Goal: Task Accomplishment & Management: Manage account settings

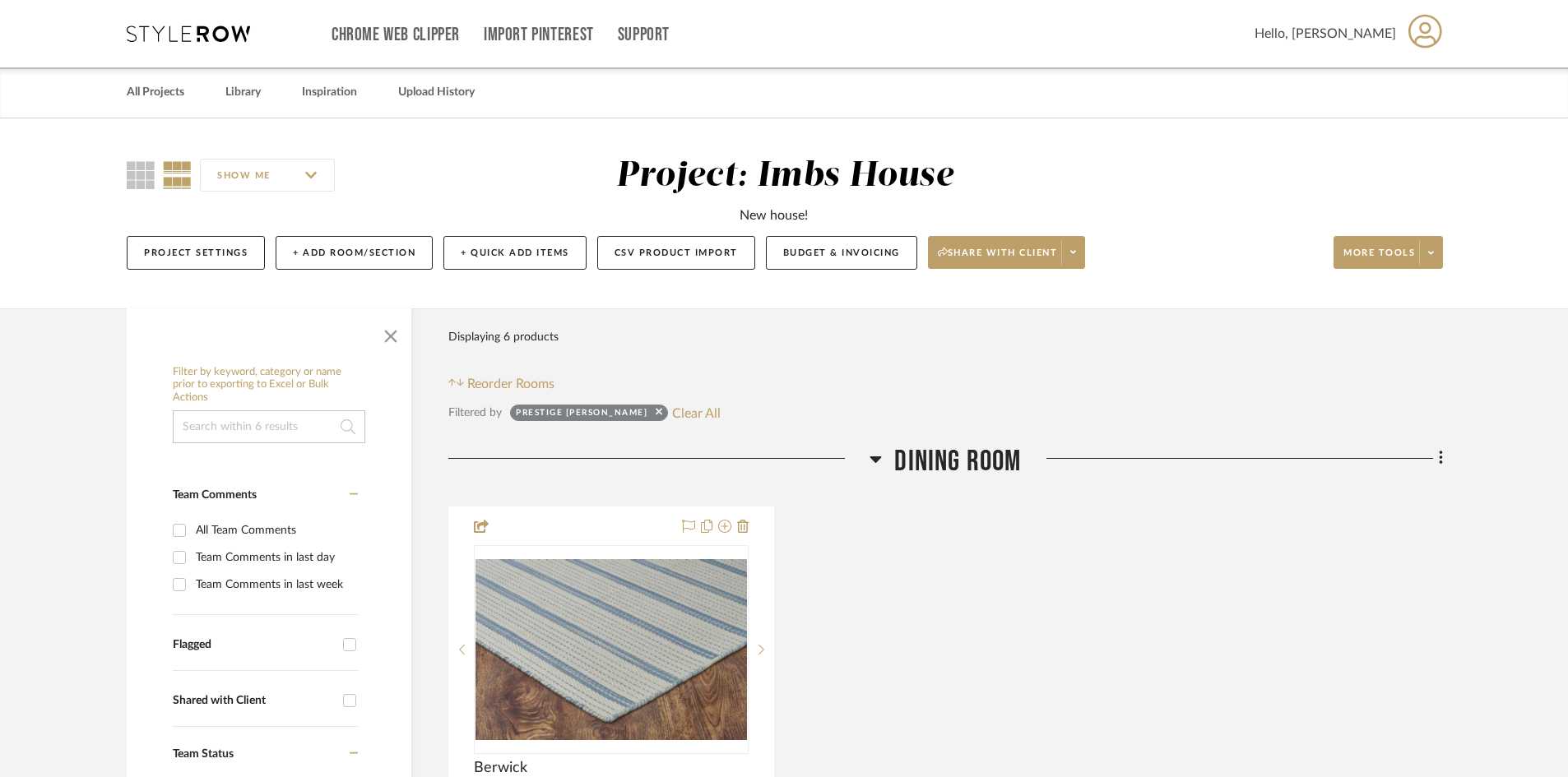
scroll to position [658, 0]
click at [158, 84] on link "All Projects" at bounding box center [155, 92] width 57 height 22
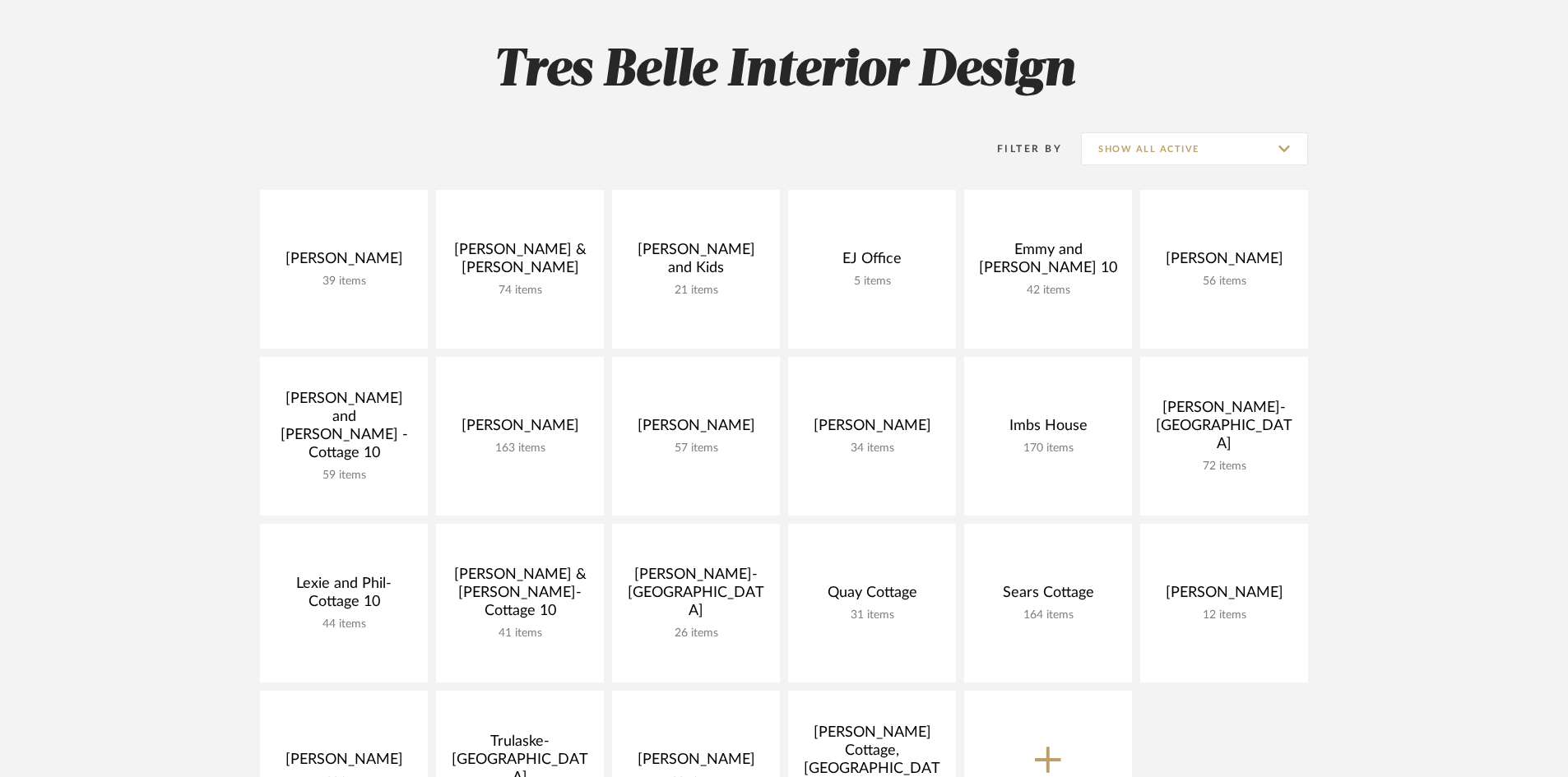
scroll to position [246, 0]
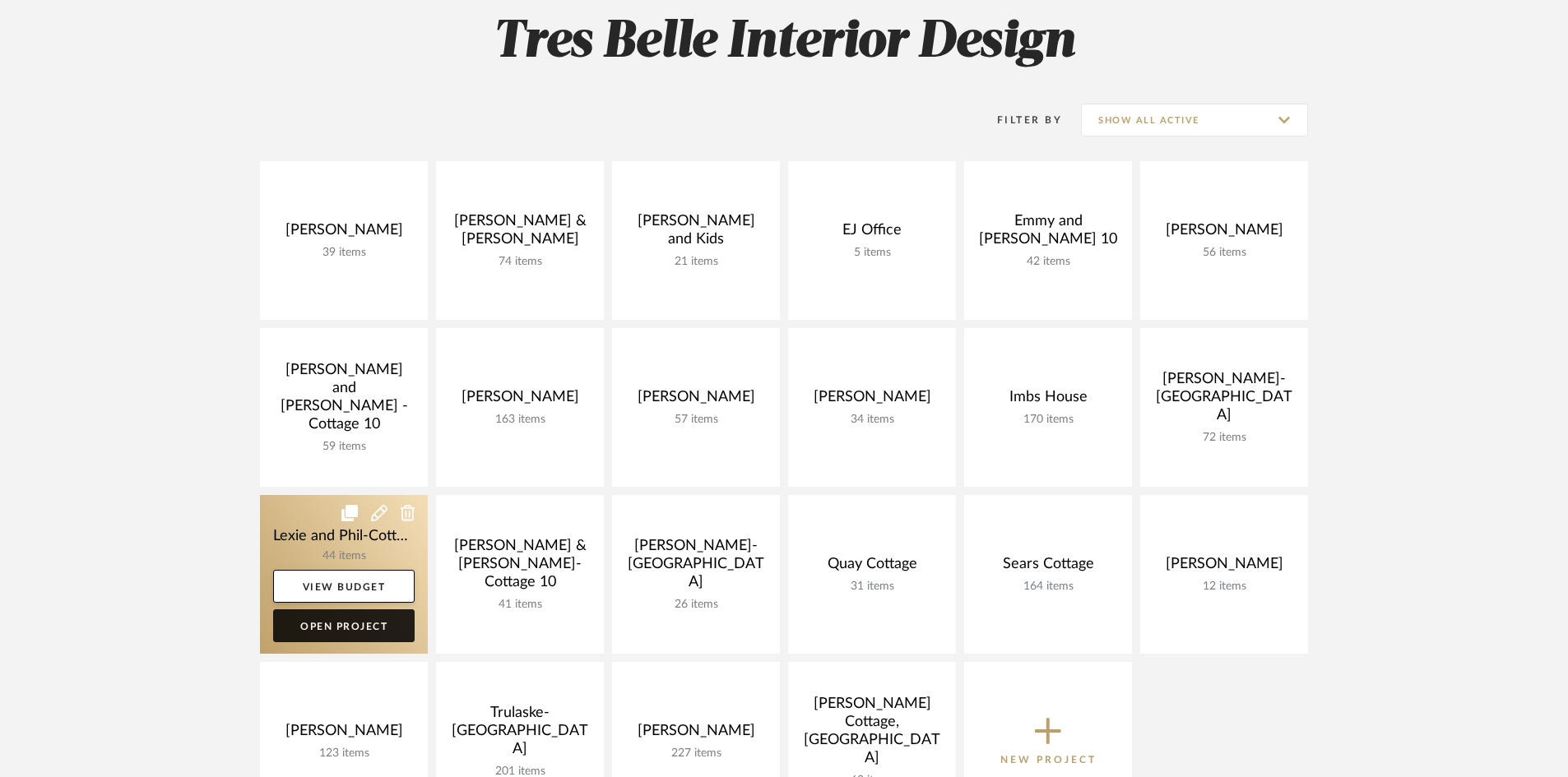
click at [334, 625] on link "Open Project" at bounding box center [343, 626] width 142 height 33
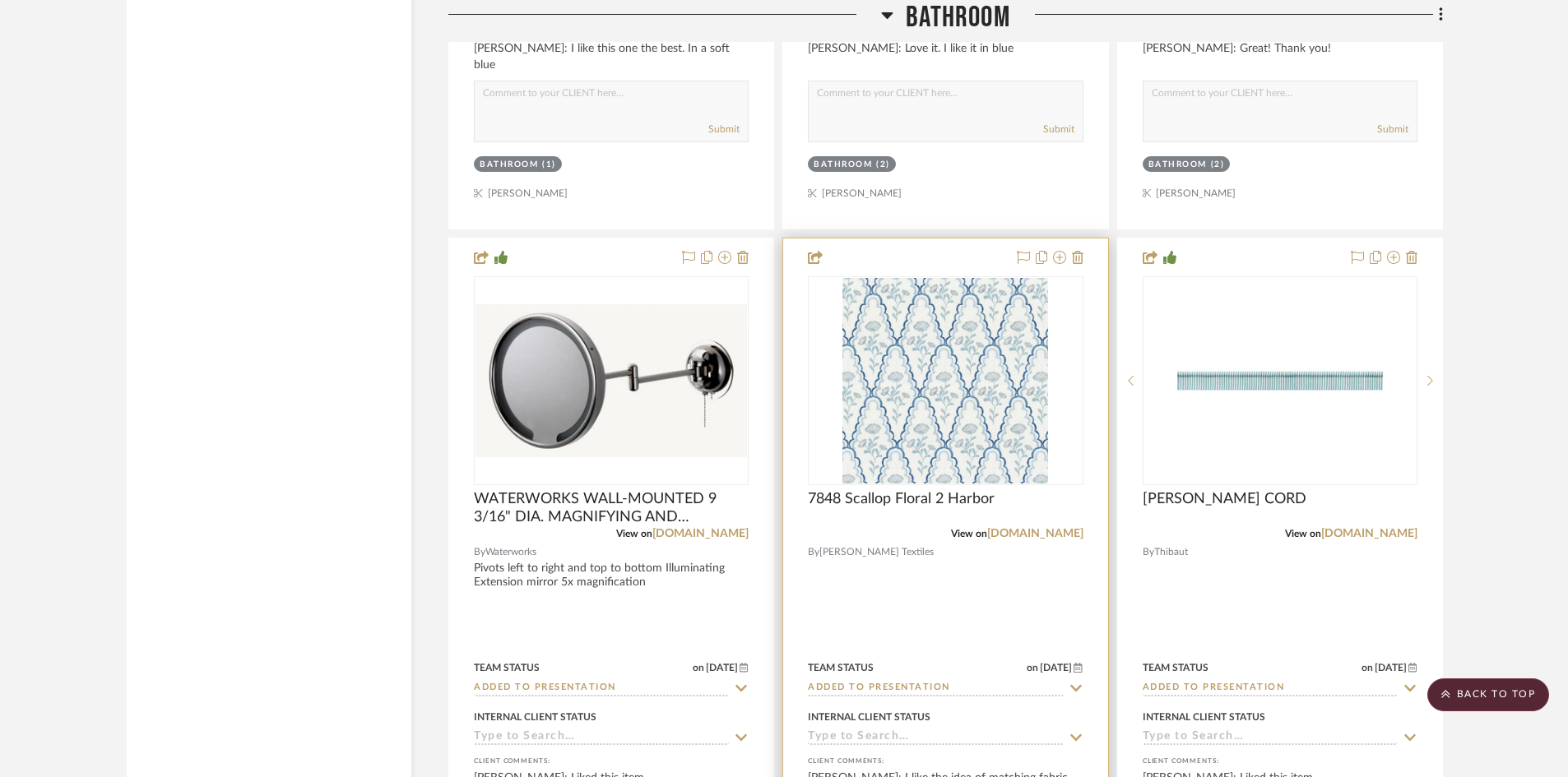
scroll to position [4111, 0]
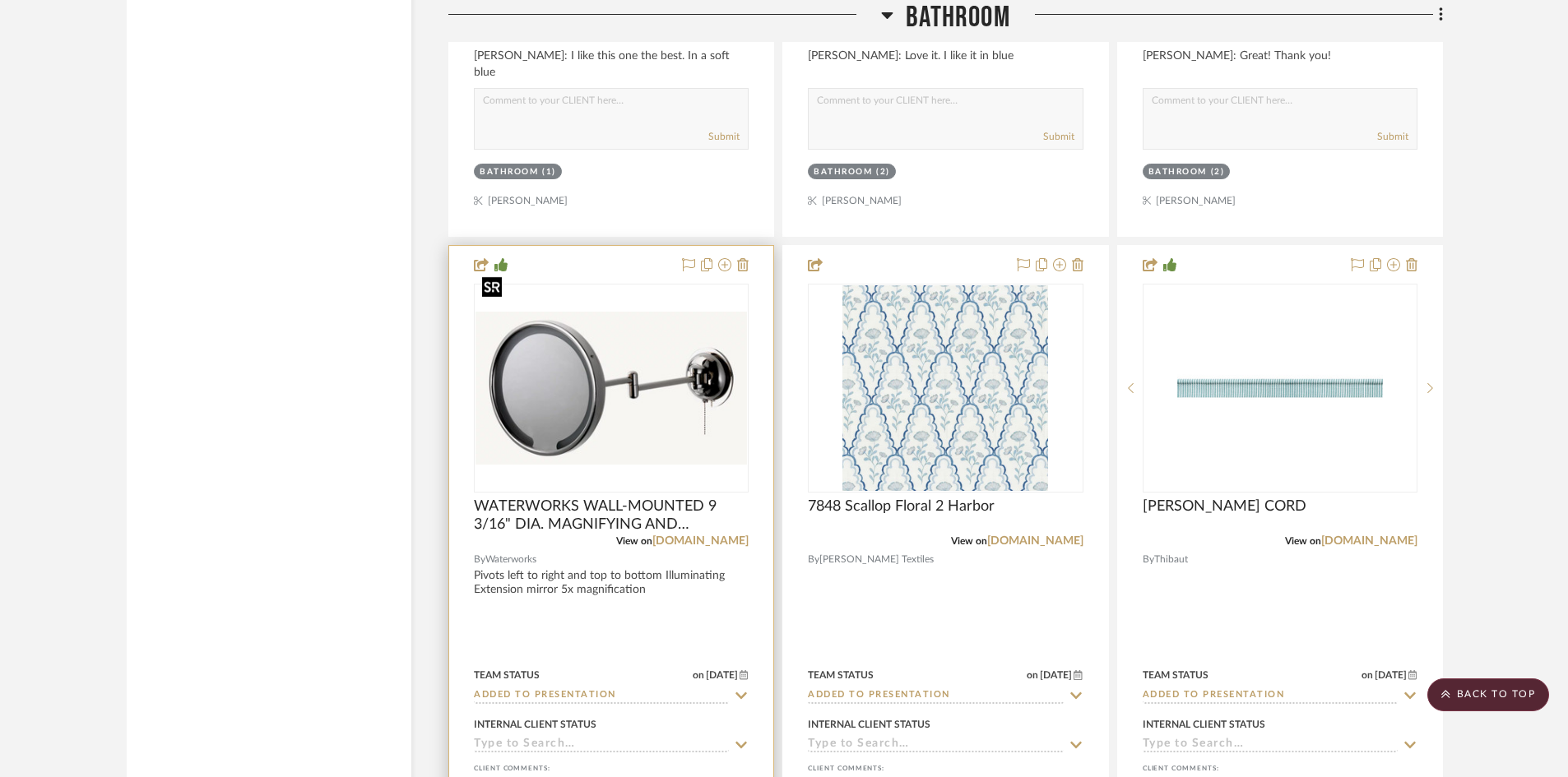
click at [618, 352] on img "0" at bounding box center [611, 388] width 271 height 153
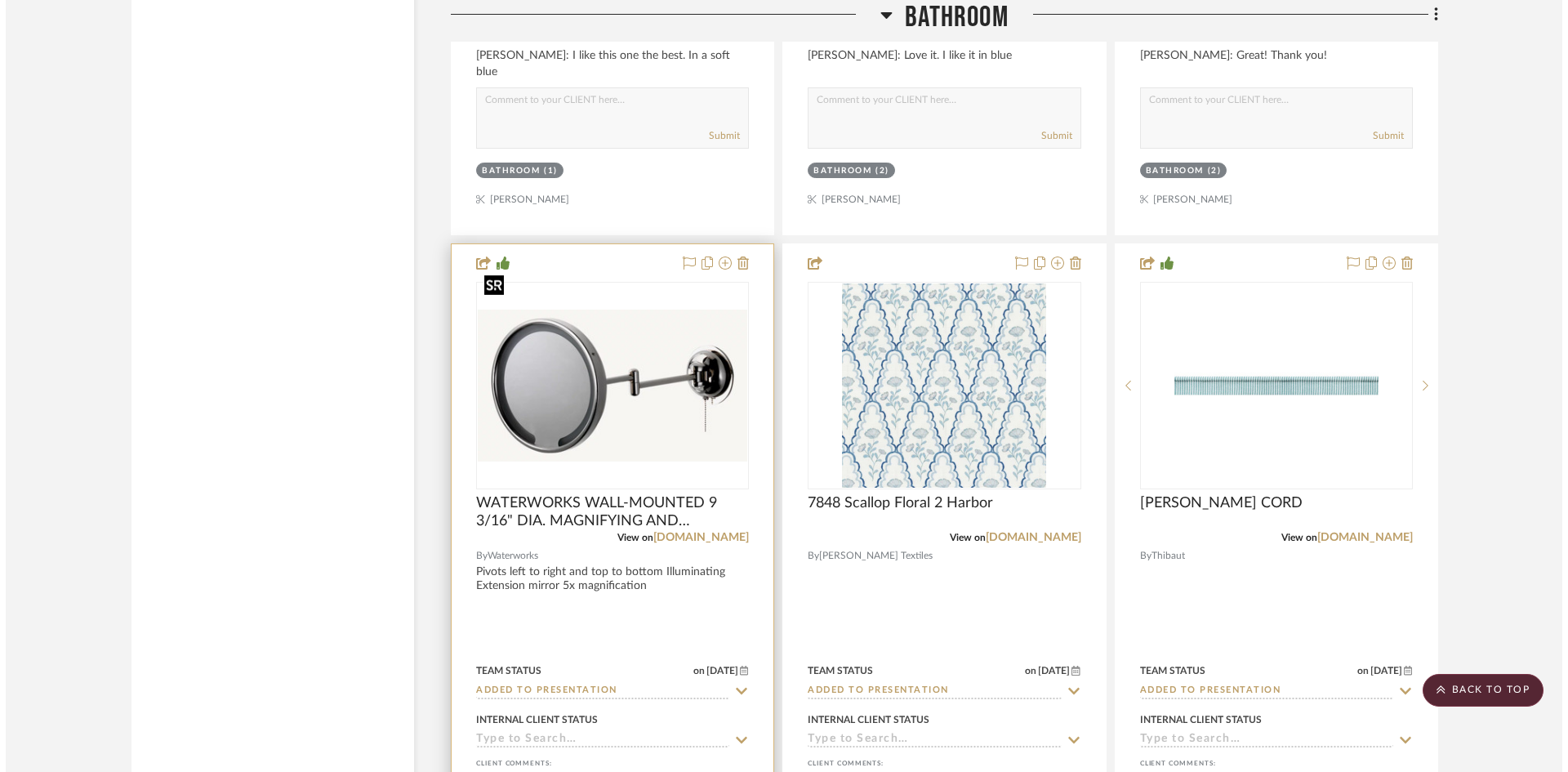
scroll to position [0, 0]
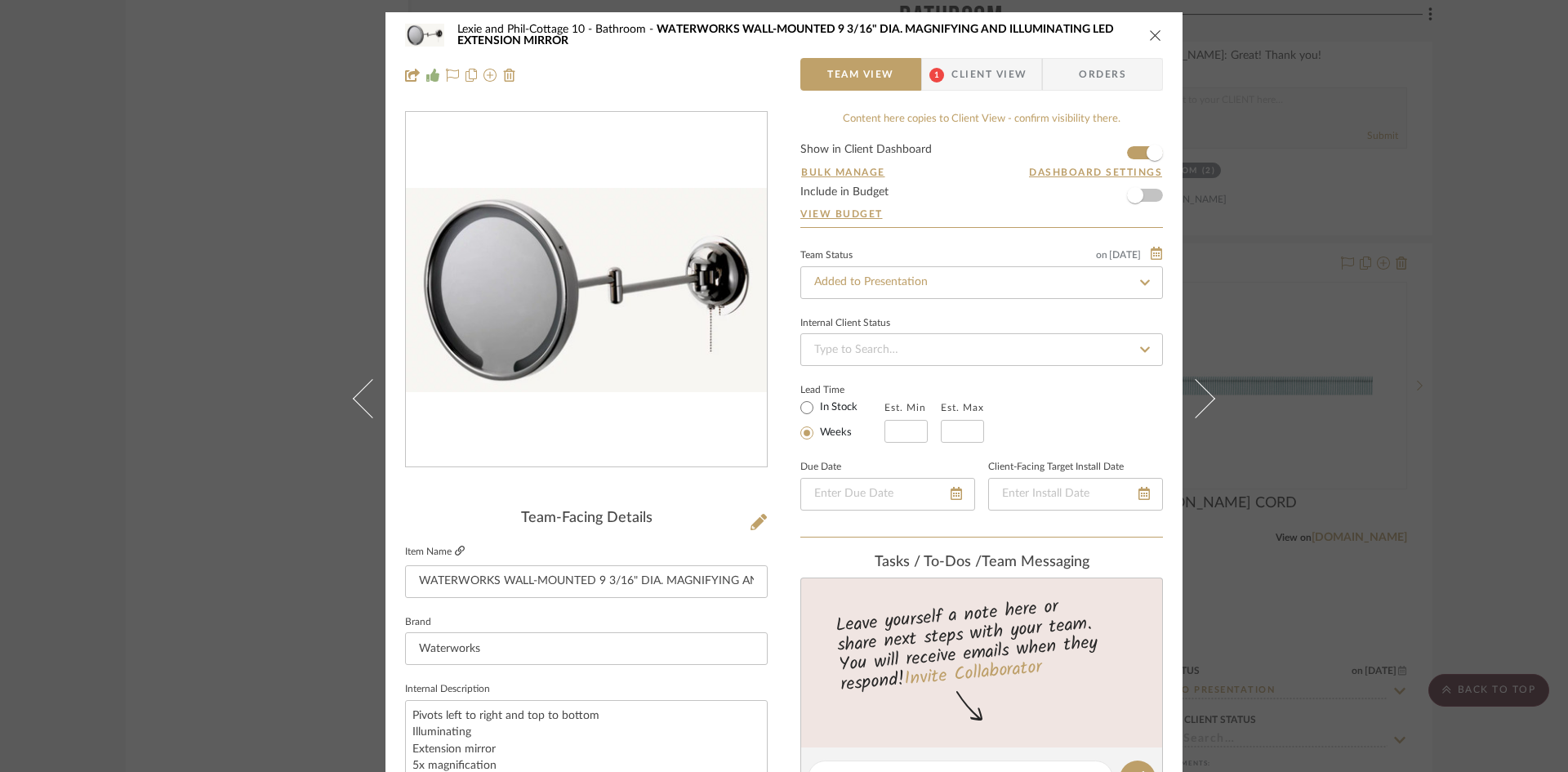
click at [455, 550] on icon at bounding box center [460, 550] width 10 height 10
click at [940, 70] on span "1" at bounding box center [936, 74] width 30 height 33
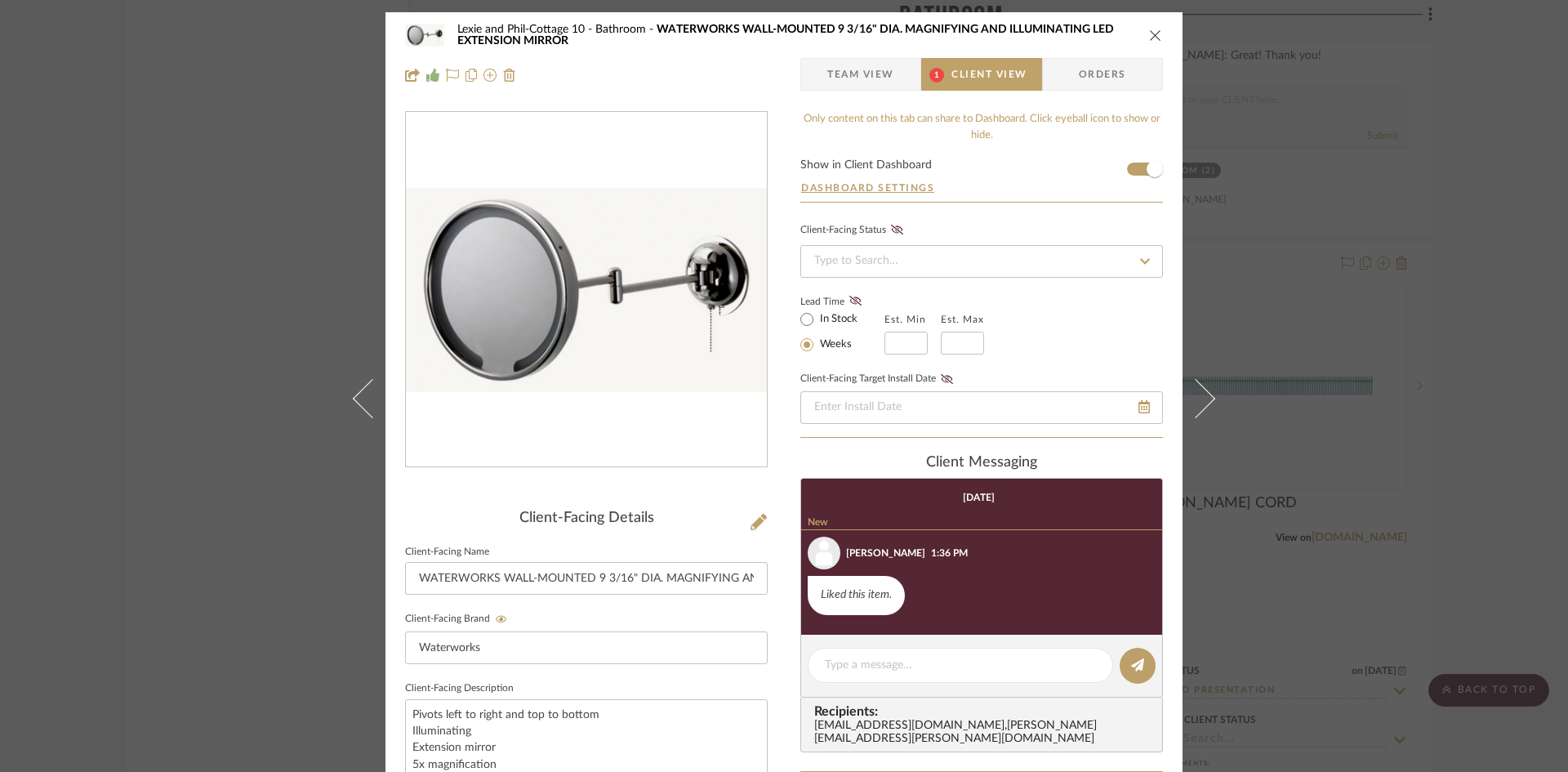
click at [1151, 32] on icon "close" at bounding box center [1155, 35] width 13 height 13
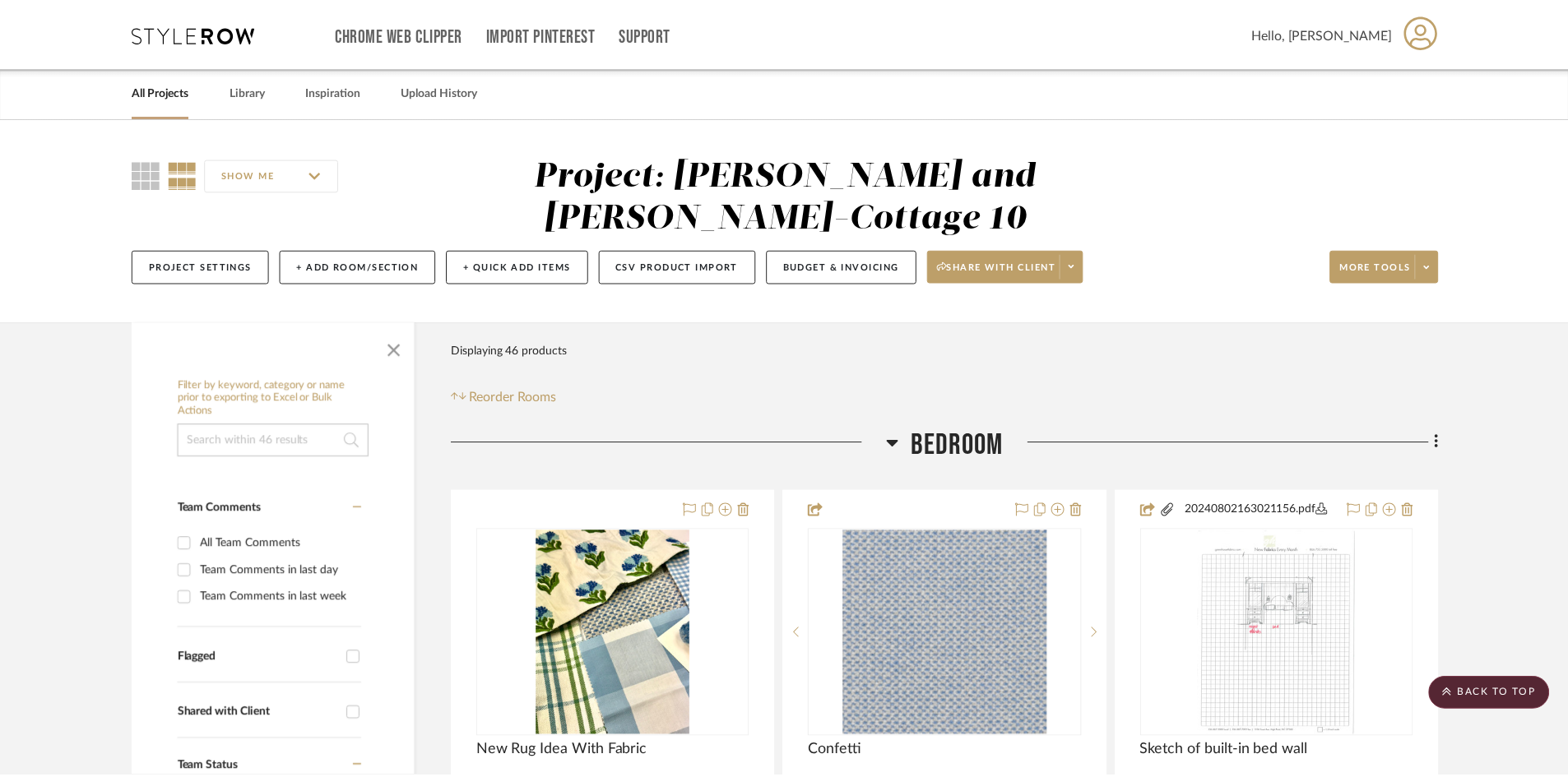
scroll to position [4111, 0]
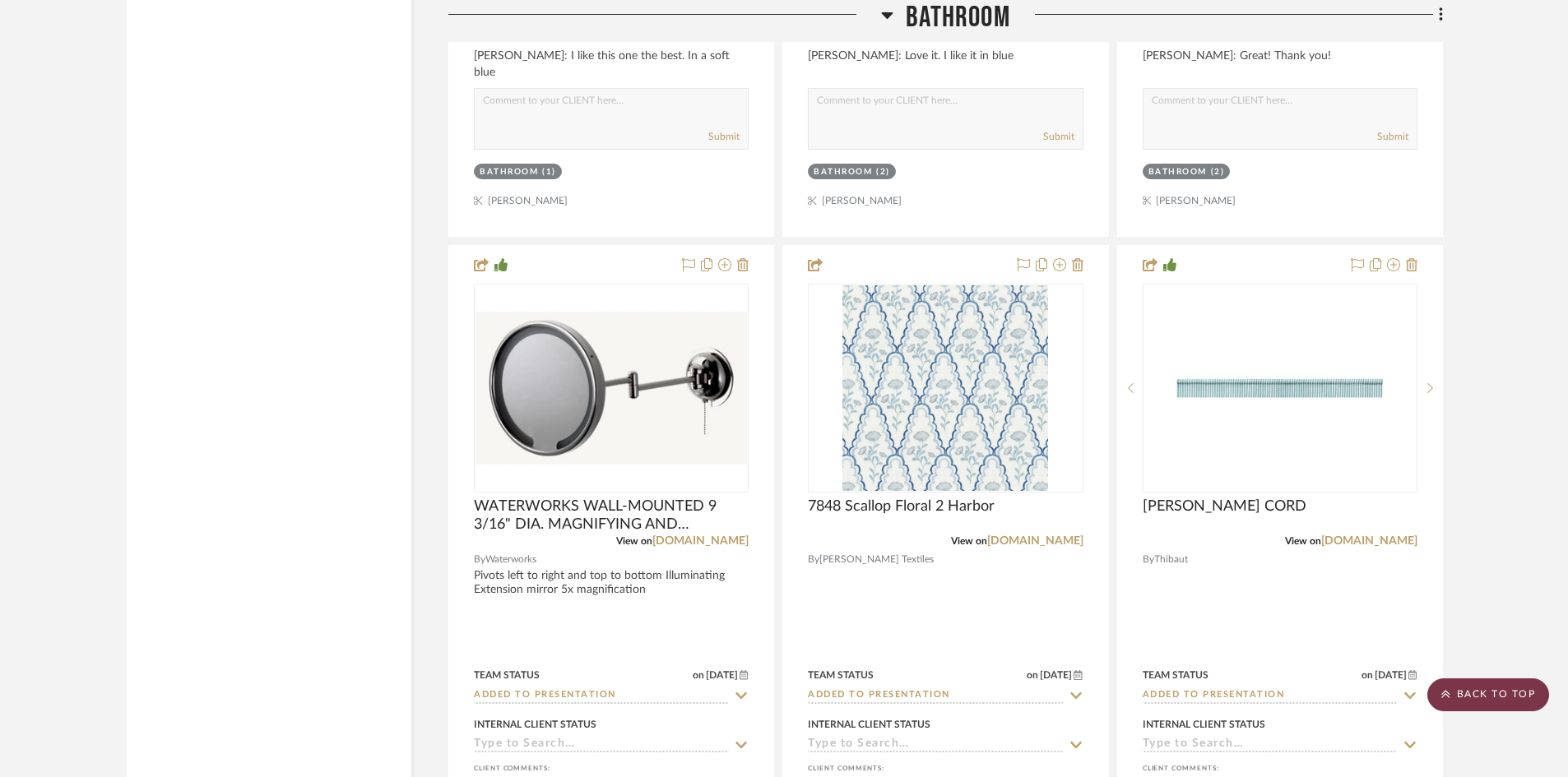
click at [1474, 689] on scroll-to-top-button "BACK TO TOP" at bounding box center [1488, 695] width 122 height 33
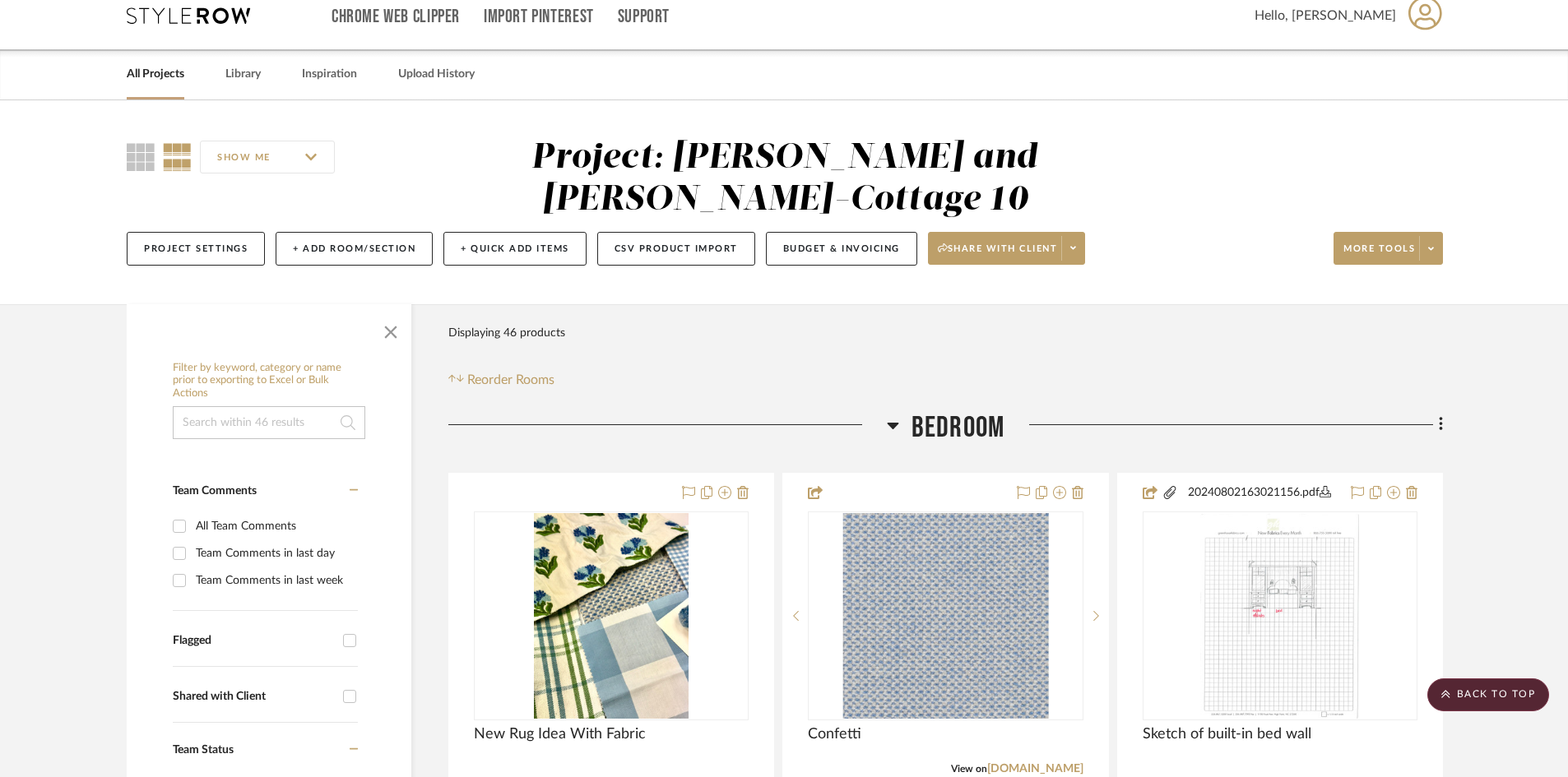
scroll to position [0, 0]
